Goal: Transaction & Acquisition: Subscribe to service/newsletter

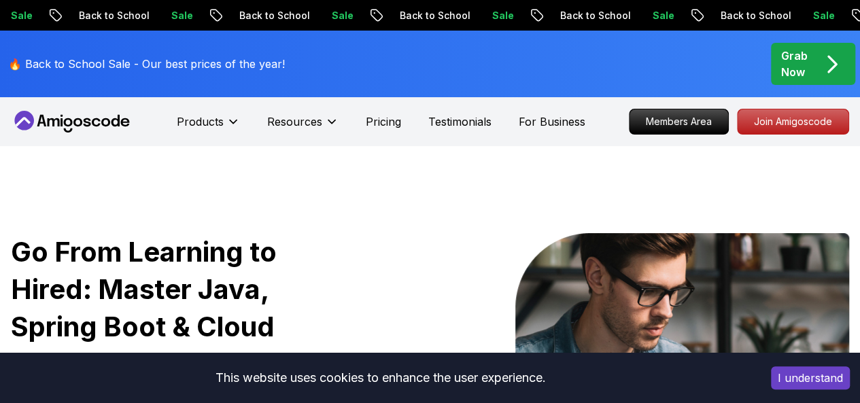
click at [716, 112] on p "Members Area" at bounding box center [678, 121] width 99 height 24
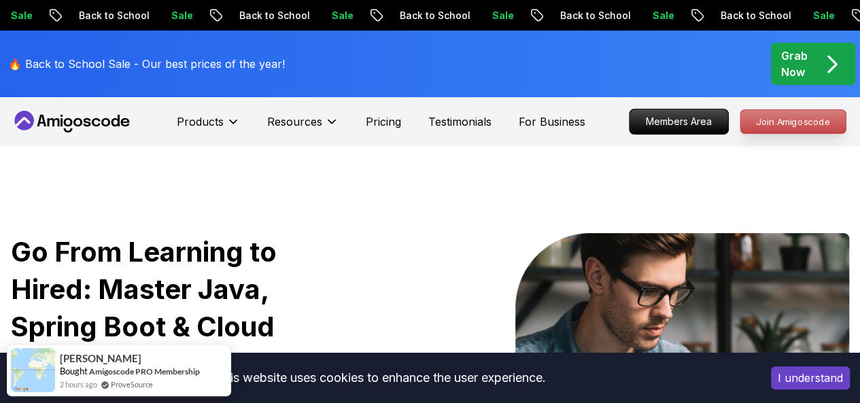
click at [752, 118] on p "Join Amigoscode" at bounding box center [792, 121] width 105 height 23
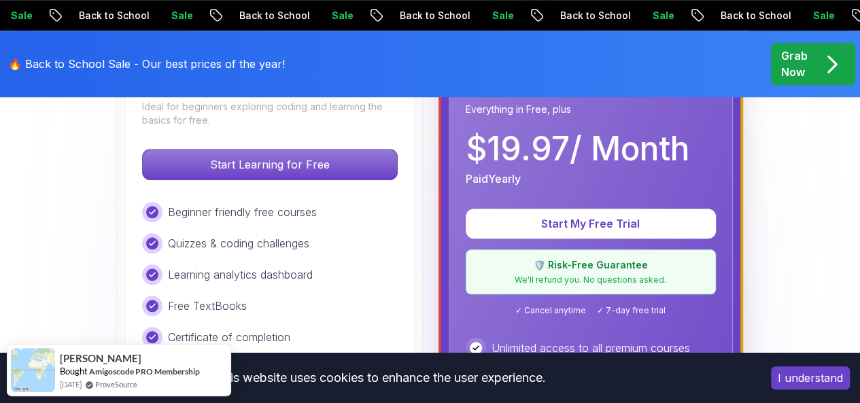
scroll to position [1087, 0]
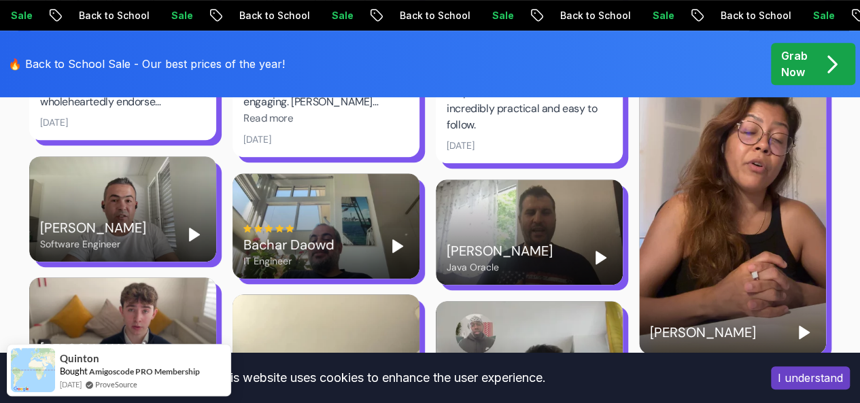
scroll to position [0, 0]
